Goal: Find specific page/section: Find specific page/section

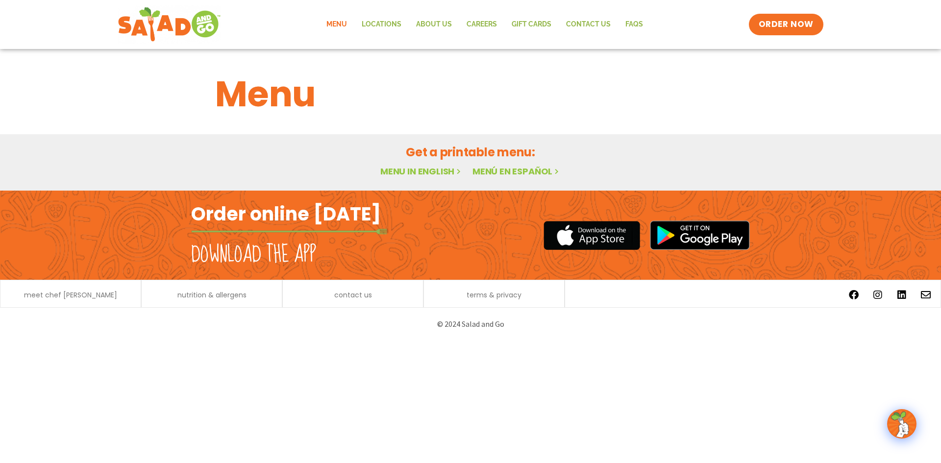
click at [264, 113] on h1 "Menu" at bounding box center [470, 94] width 511 height 53
click at [404, 174] on link "Menu in English" at bounding box center [421, 171] width 82 height 12
click at [387, 27] on link "Locations" at bounding box center [381, 24] width 54 height 23
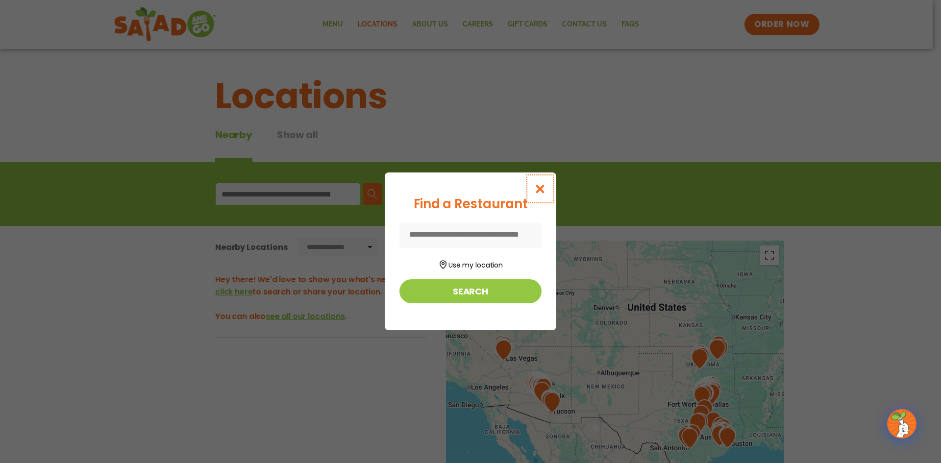
click at [545, 186] on icon "Close modal" at bounding box center [540, 189] width 12 height 10
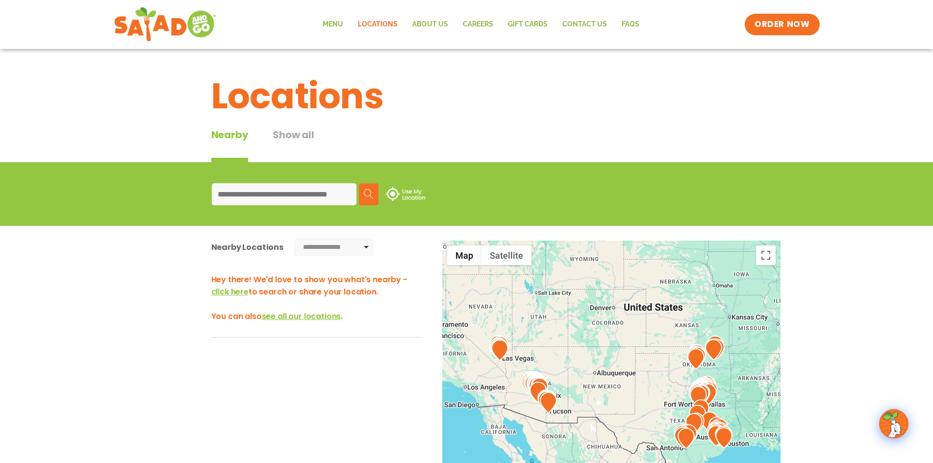
click at [289, 197] on input at bounding box center [284, 194] width 145 height 22
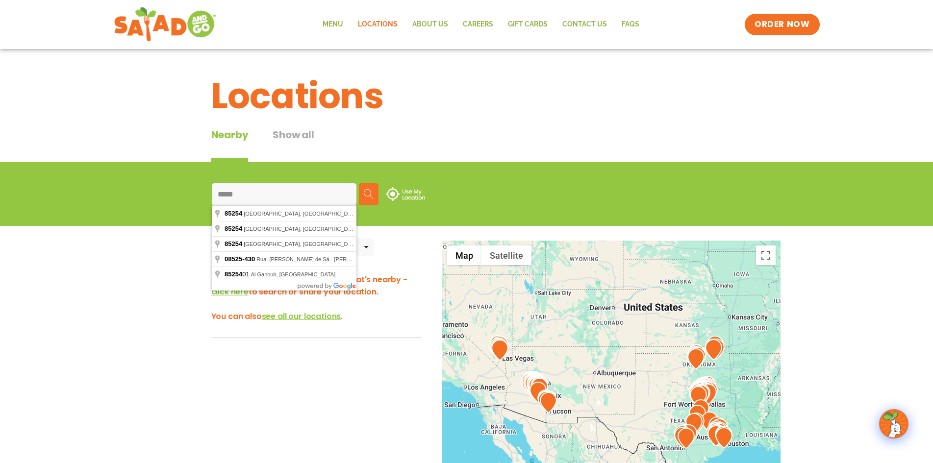
type input "**********"
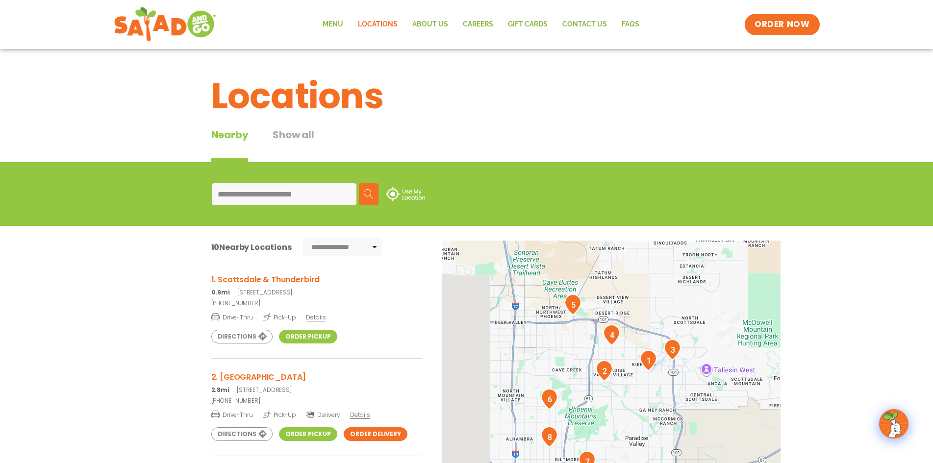
click at [374, 192] on button "Search" at bounding box center [369, 194] width 20 height 22
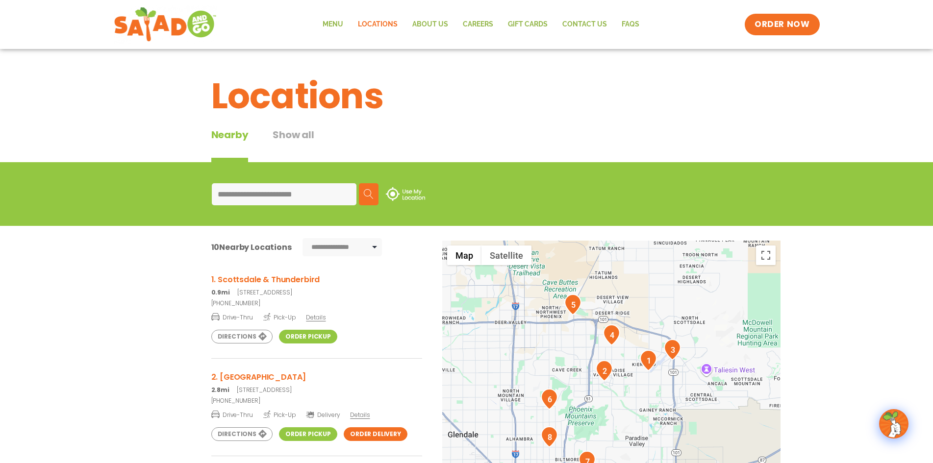
click at [300, 333] on link "Order Pickup" at bounding box center [308, 337] width 58 height 14
